Goal: Task Accomplishment & Management: Use online tool/utility

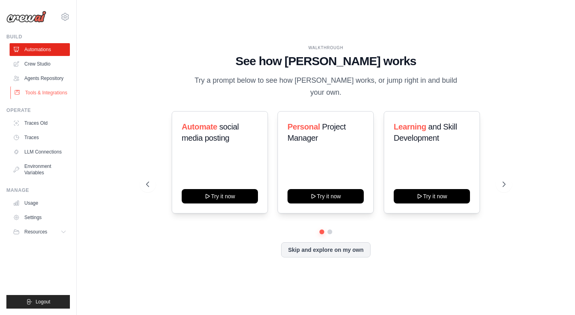
click at [48, 92] on link "Tools & Integrations" at bounding box center [40, 92] width 60 height 13
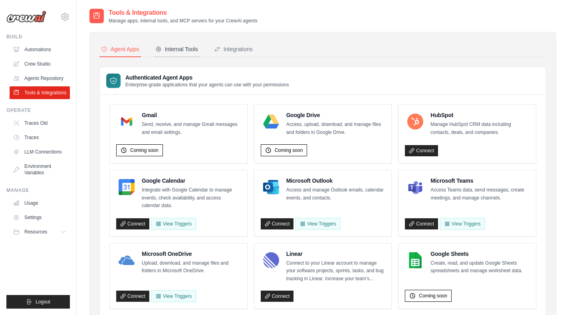
click at [172, 51] on div "Internal Tools" at bounding box center [176, 49] width 43 height 8
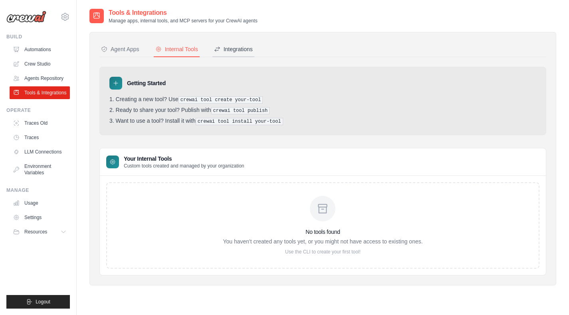
click at [226, 48] on div "Integrations" at bounding box center [233, 49] width 39 height 8
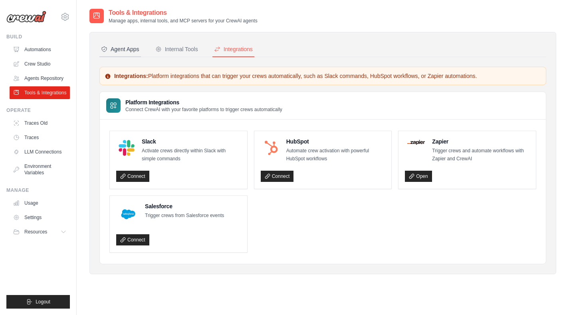
click at [133, 50] on div "Agent Apps" at bounding box center [120, 49] width 38 height 8
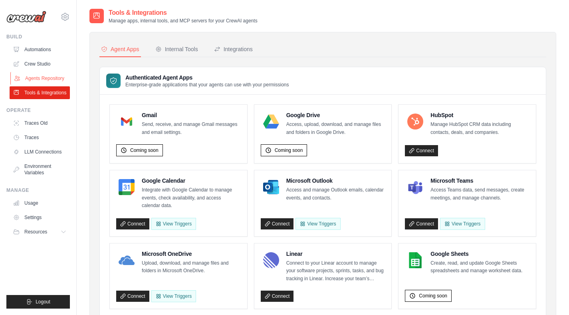
click at [53, 76] on link "Agents Repository" at bounding box center [40, 78] width 60 height 13
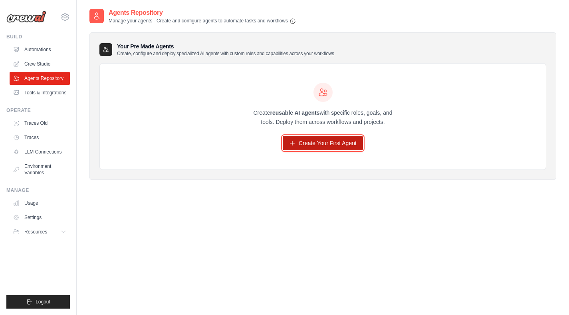
click at [311, 144] on link "Create Your First Agent" at bounding box center [323, 143] width 80 height 14
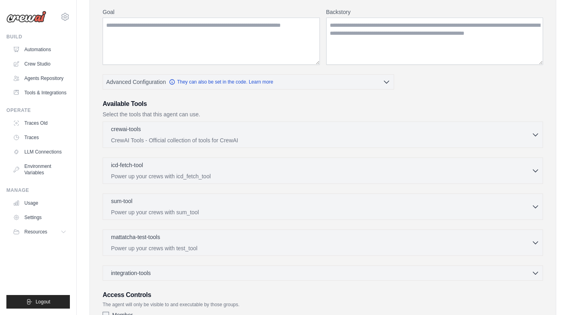
scroll to position [99, 0]
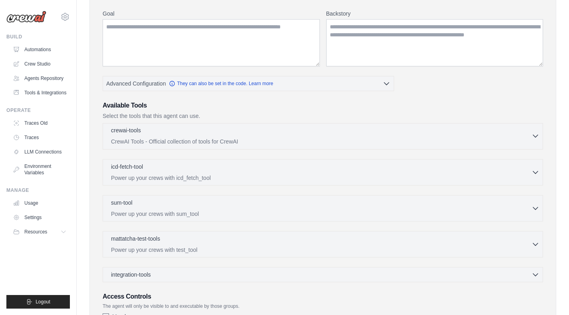
click at [176, 144] on p "CrewAI Tools - Official collection of tools for CrewAI" at bounding box center [321, 141] width 420 height 8
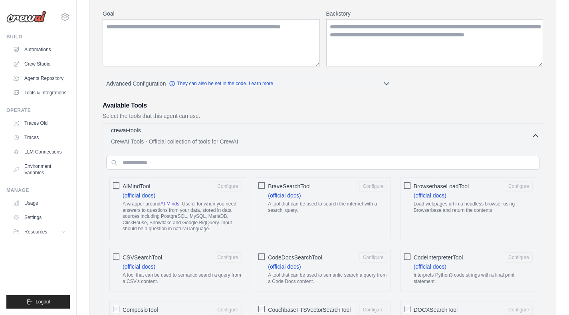
click at [176, 144] on p "CrewAI Tools - Official collection of tools for CrewAI" at bounding box center [321, 141] width 420 height 8
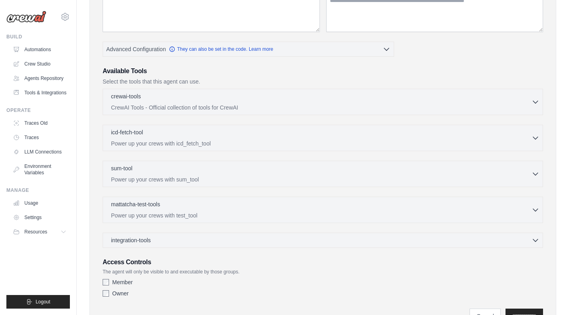
scroll to position [136, 0]
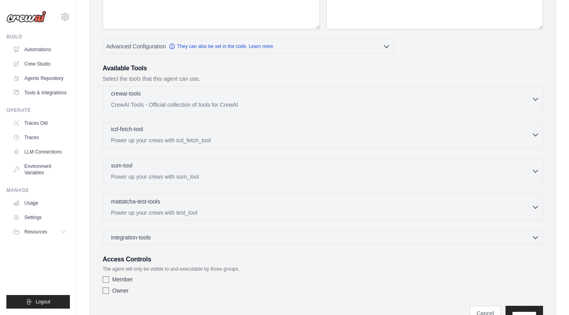
click at [182, 137] on p "Power up your crews with icd_fetch_tool" at bounding box center [321, 140] width 420 height 8
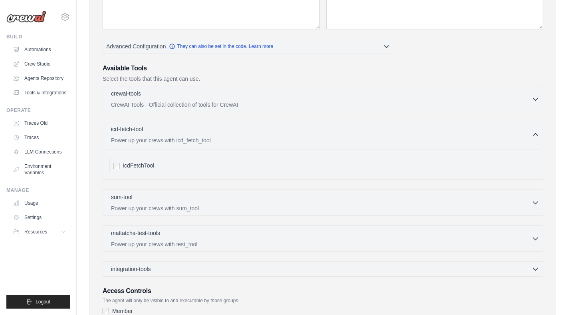
click at [182, 137] on p "Power up your crews with icd_fetch_tool" at bounding box center [321, 140] width 420 height 8
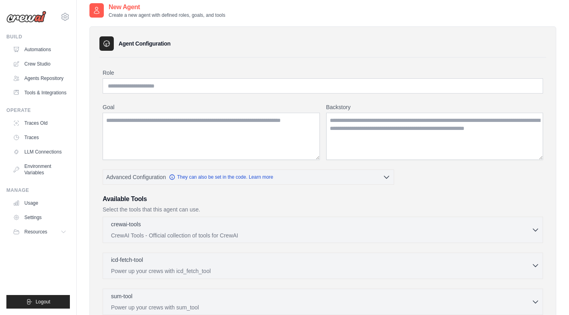
scroll to position [0, 0]
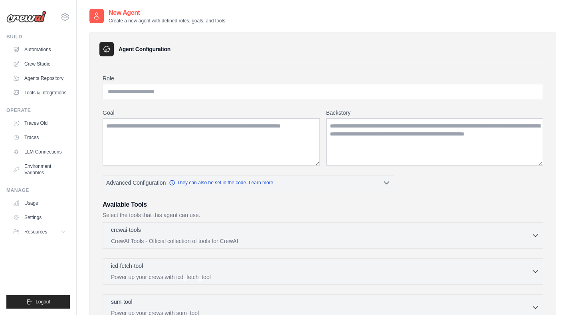
click at [560, 188] on div "New Agent Create a new agent with defined roles, goals, and tools Agent Configu…" at bounding box center [323, 244] width 492 height 473
